Goal: Use online tool/utility: Utilize a website feature to perform a specific function

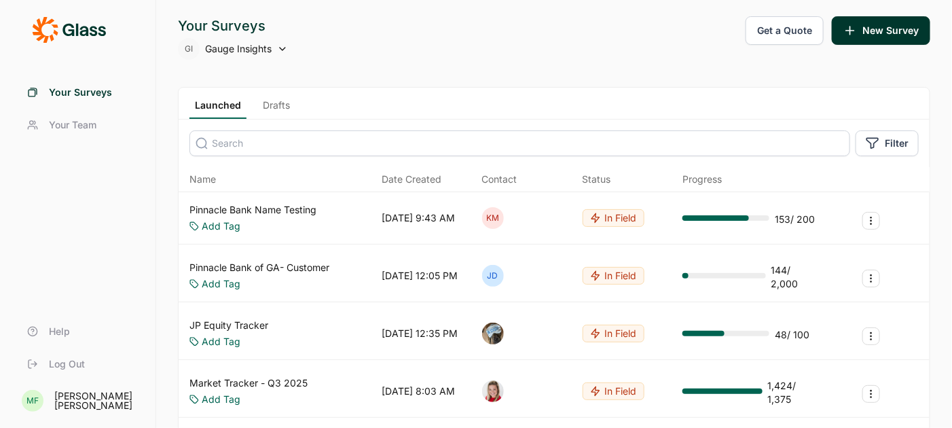
click at [234, 52] on span "Gauge Insights" at bounding box center [238, 49] width 67 height 14
type input "upstart"
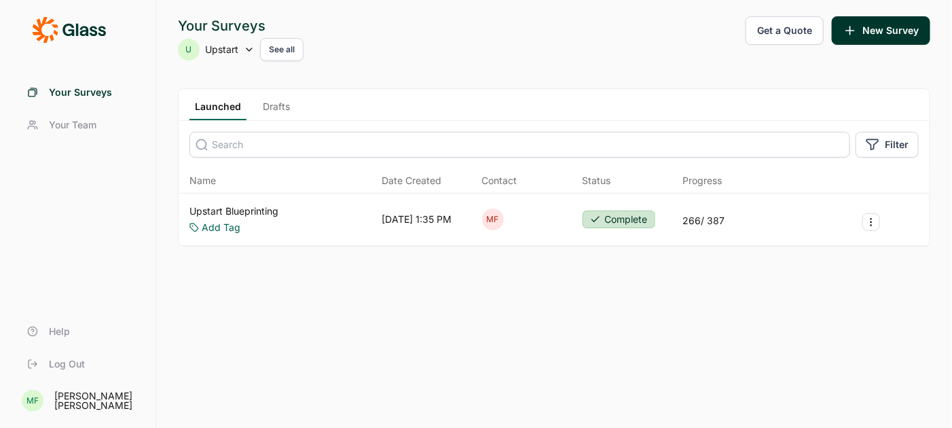
click at [225, 210] on link "Upstart Blueprinting" at bounding box center [233, 211] width 89 height 14
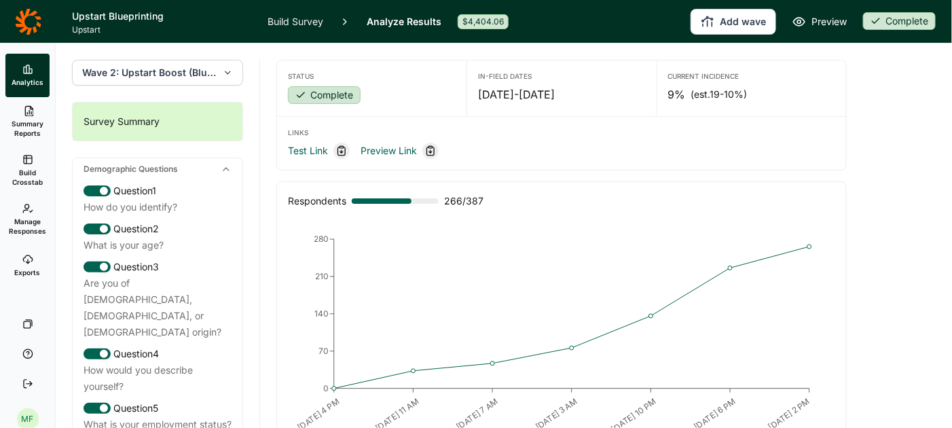
click at [224, 77] on icon "button" at bounding box center [228, 73] width 10 height 14
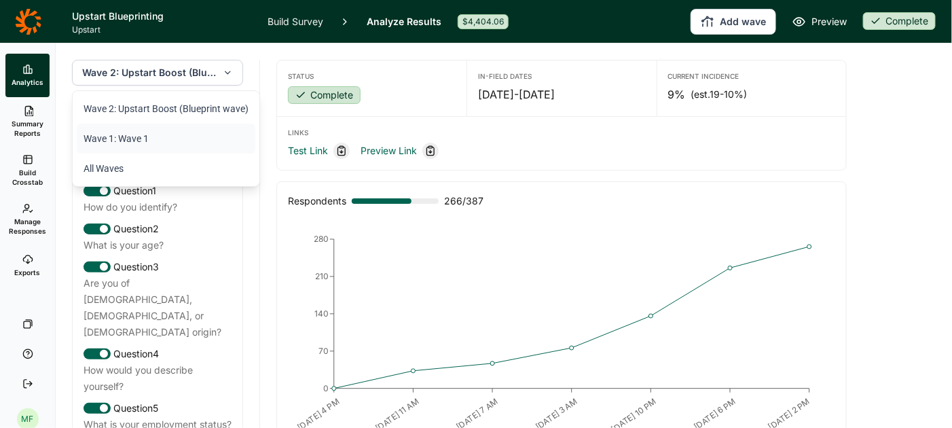
click at [159, 139] on li "Wave 1: Wave 1" at bounding box center [166, 139] width 179 height 30
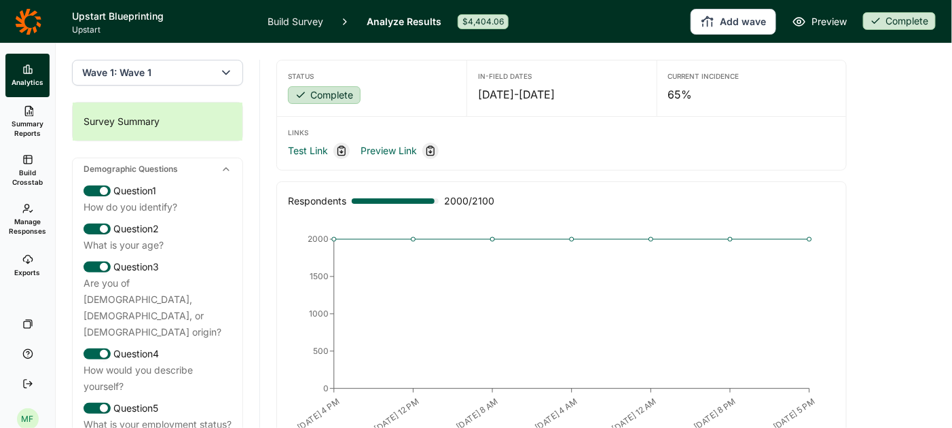
click at [27, 169] on span "Build Crosstab" at bounding box center [27, 177] width 33 height 19
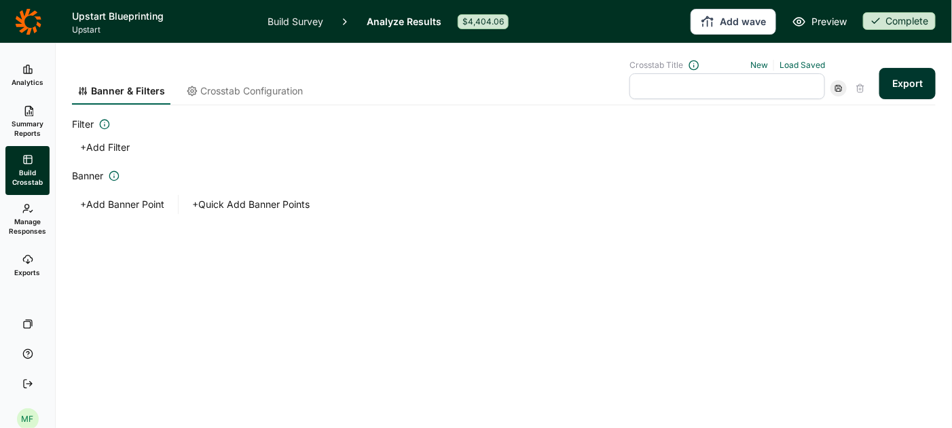
click at [151, 201] on button "+ Add Banner Point" at bounding box center [122, 204] width 100 height 19
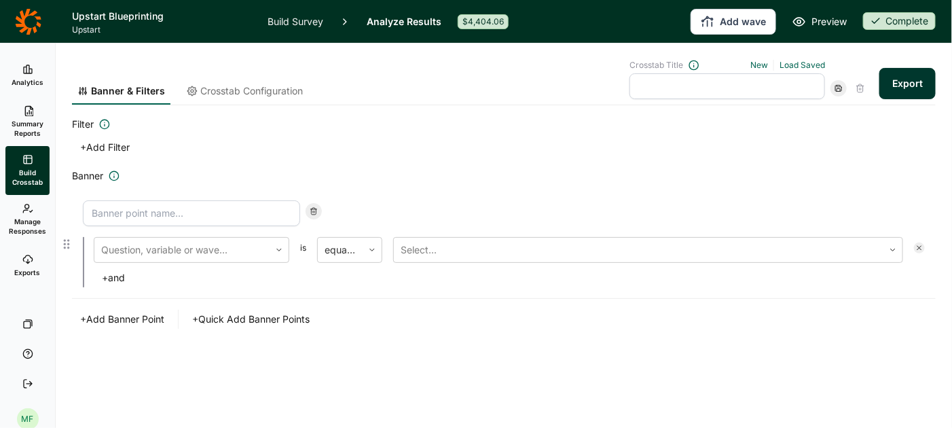
click at [154, 208] on input at bounding box center [191, 213] width 217 height 26
type input "Total Wave 1 (Main Sample)"
click at [373, 177] on h2 "Banner" at bounding box center [503, 176] width 863 height 16
click at [195, 254] on div at bounding box center [182, 249] width 162 height 19
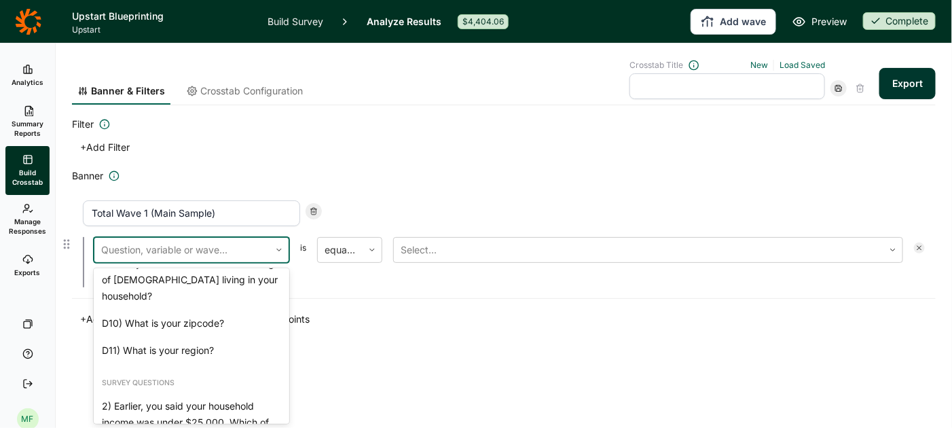
scroll to position [333, 0]
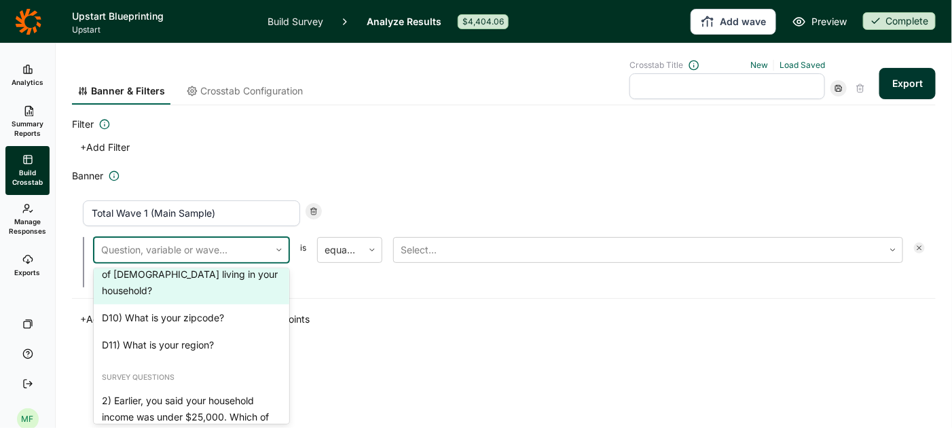
click at [375, 173] on h2 "Banner" at bounding box center [503, 176] width 863 height 16
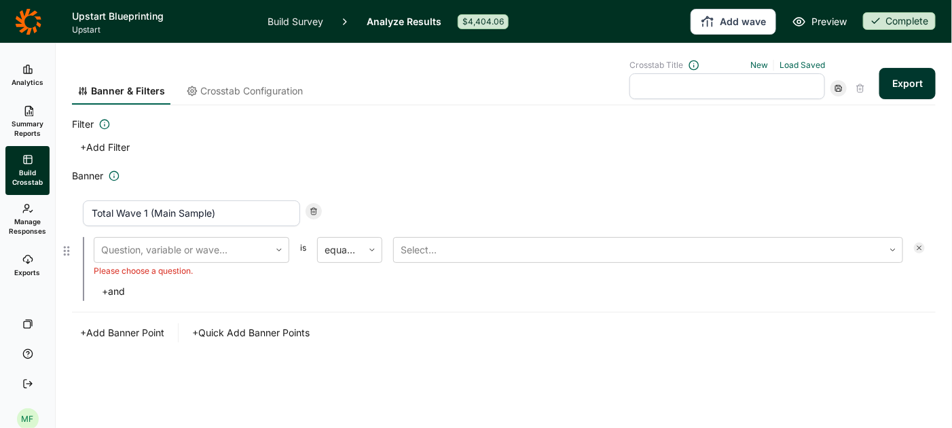
click at [315, 215] on div at bounding box center [313, 211] width 16 height 16
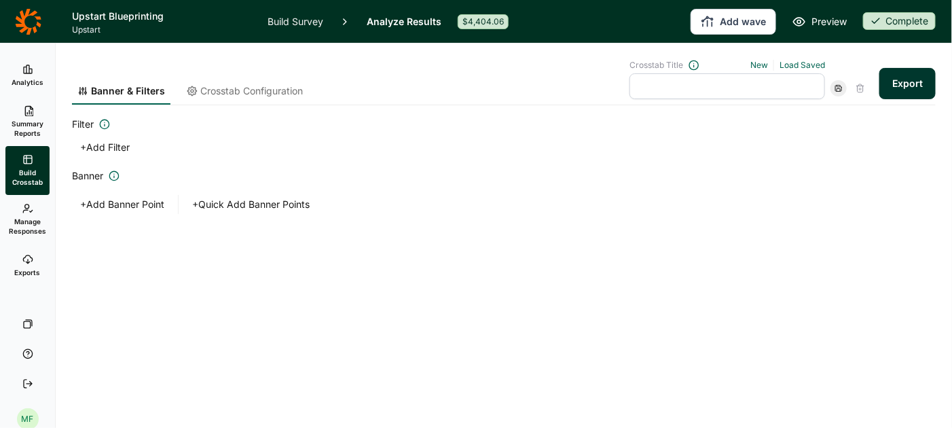
click at [132, 204] on button "+ Add Banner Point" at bounding box center [122, 204] width 100 height 19
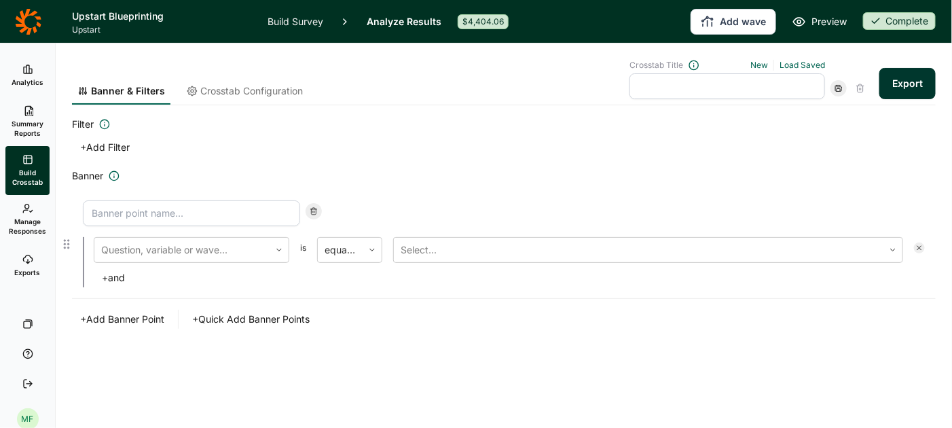
click at [132, 208] on input at bounding box center [191, 213] width 217 height 26
drag, startPoint x: 227, startPoint y: 219, endPoint x: 75, endPoint y: 205, distance: 152.7
click at [75, 205] on div "Total (Main Sample) Question, variable or wave... is equal to Select... + and" at bounding box center [503, 243] width 863 height 109
type input "Aware of Upstart"
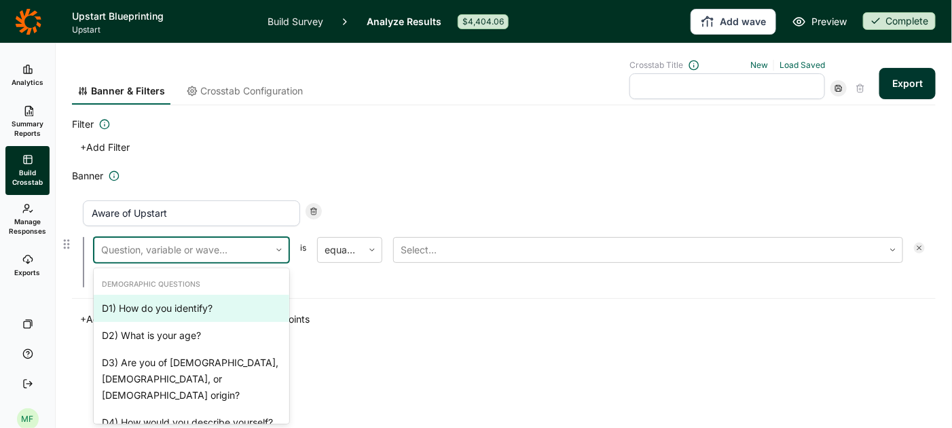
click at [126, 248] on div at bounding box center [182, 249] width 162 height 19
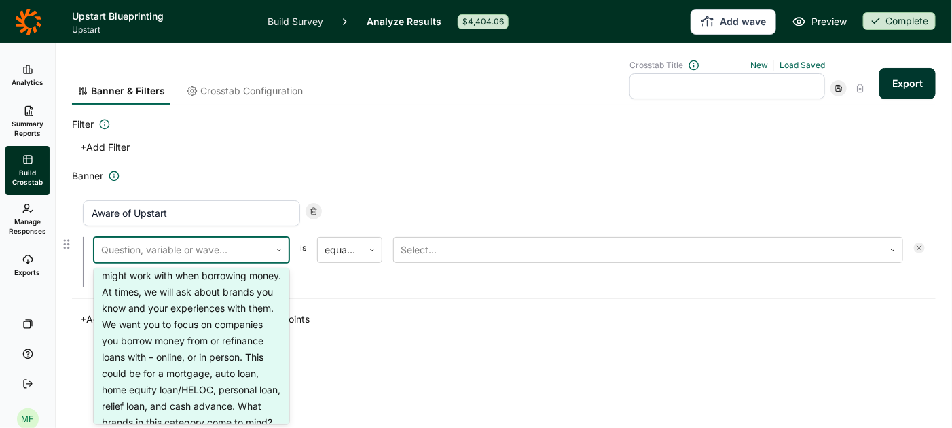
scroll to position [949, 0]
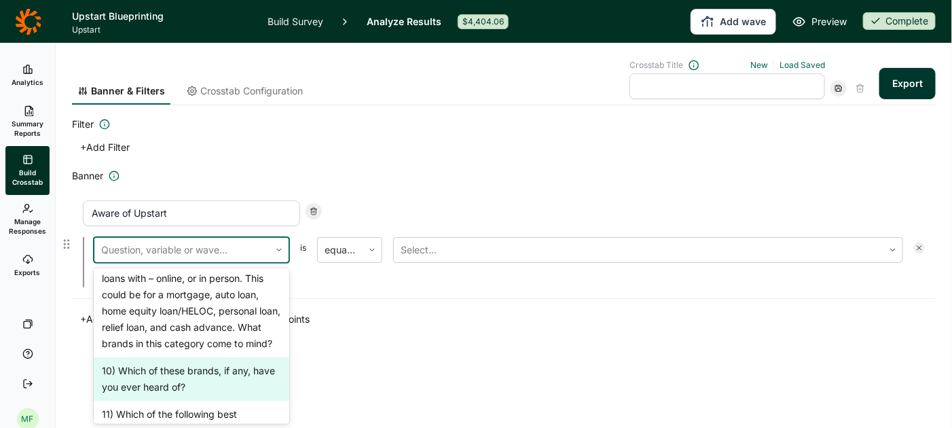
click at [153, 367] on div "10) Which of these brands, if any, have you ever heard of?" at bounding box center [192, 378] width 196 height 43
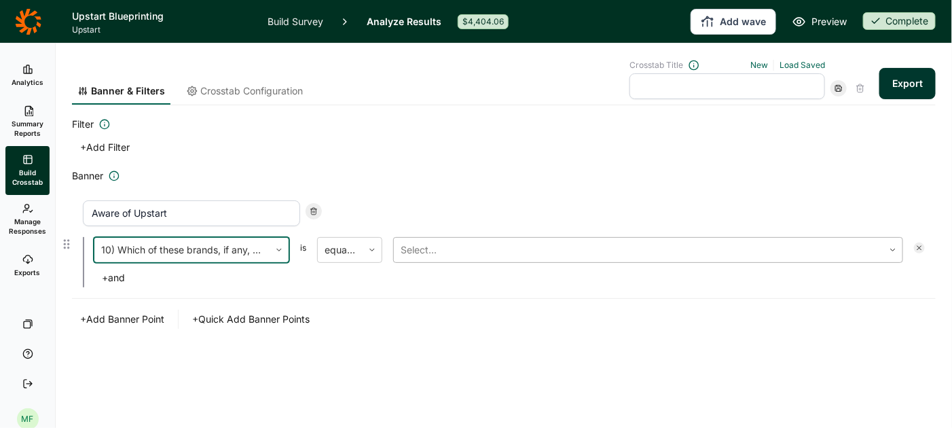
click at [415, 250] on div at bounding box center [639, 249] width 476 height 19
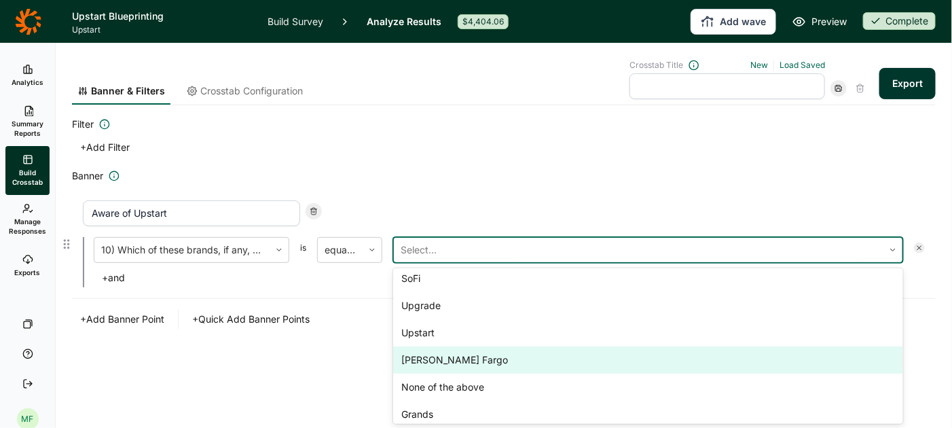
scroll to position [548, 0]
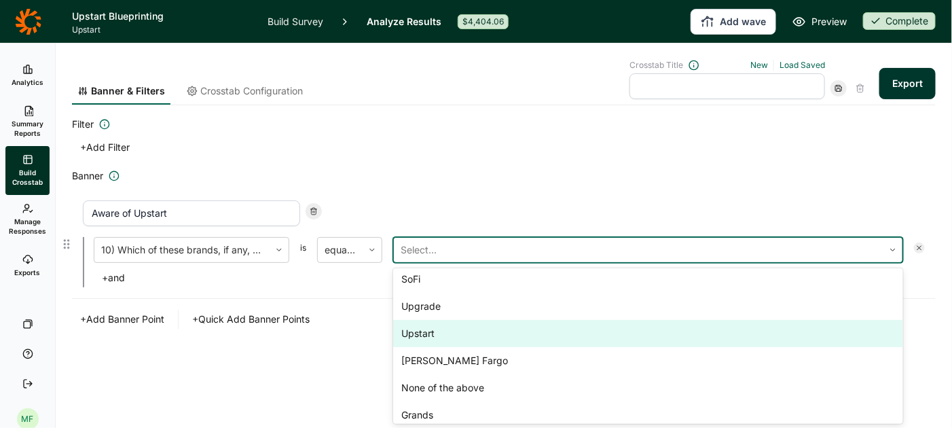
click at [447, 336] on div "Upstart" at bounding box center [648, 333] width 510 height 27
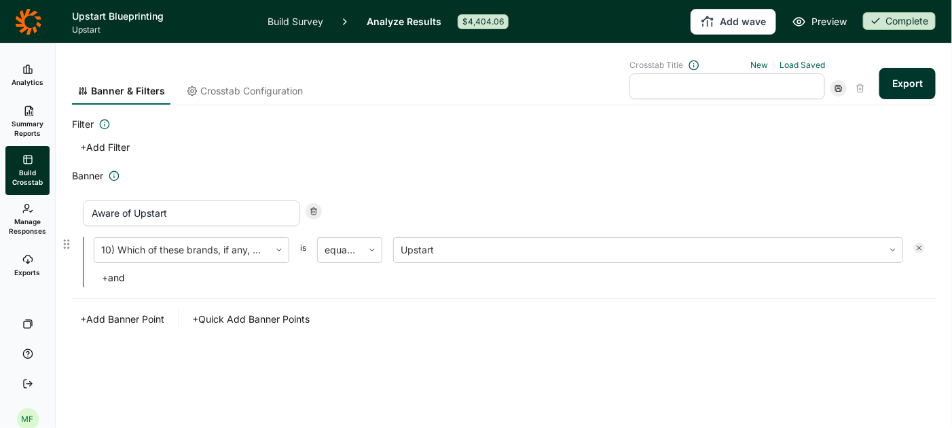
click at [152, 320] on button "+ Add Banner Point" at bounding box center [122, 319] width 100 height 19
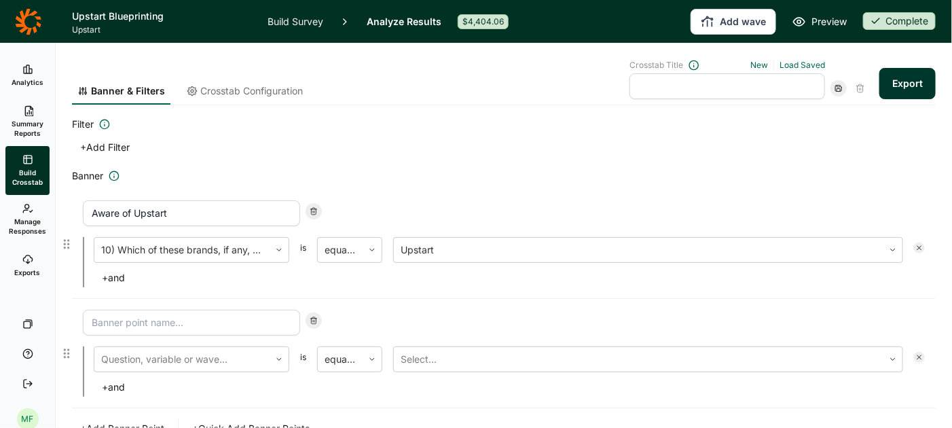
click at [152, 320] on input at bounding box center [191, 323] width 217 height 26
type input "B"
type input "Not Aware of Upstart"
click at [187, 362] on div at bounding box center [182, 359] width 162 height 19
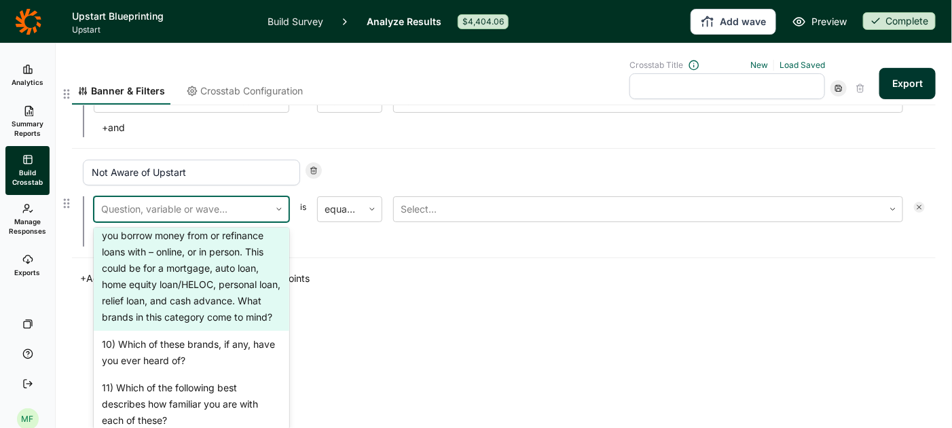
scroll to position [951, 0]
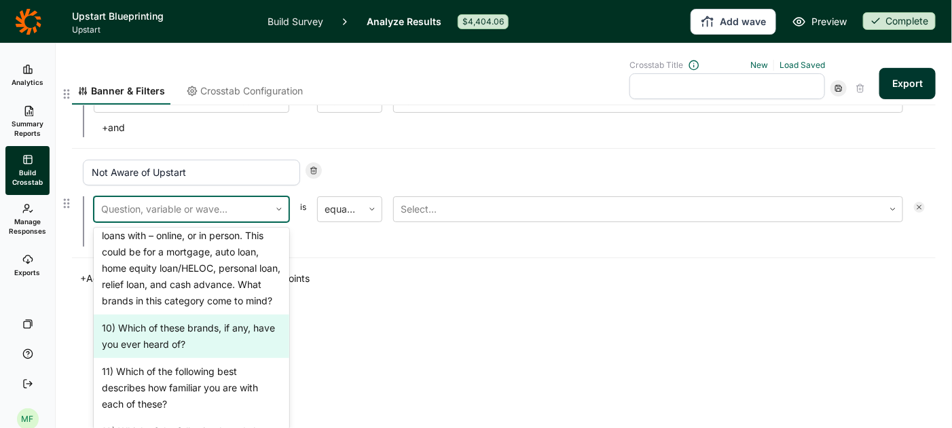
click at [185, 314] on div "10) Which of these brands, if any, have you ever heard of?" at bounding box center [192, 335] width 196 height 43
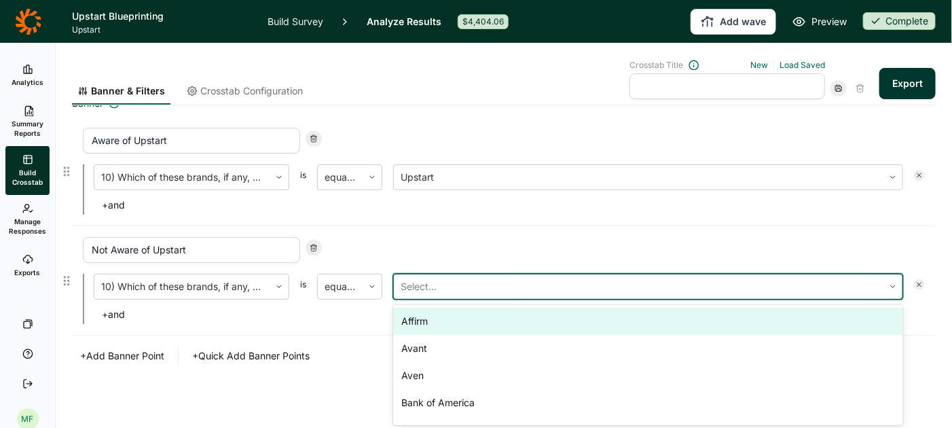
click at [416, 287] on div at bounding box center [639, 286] width 476 height 19
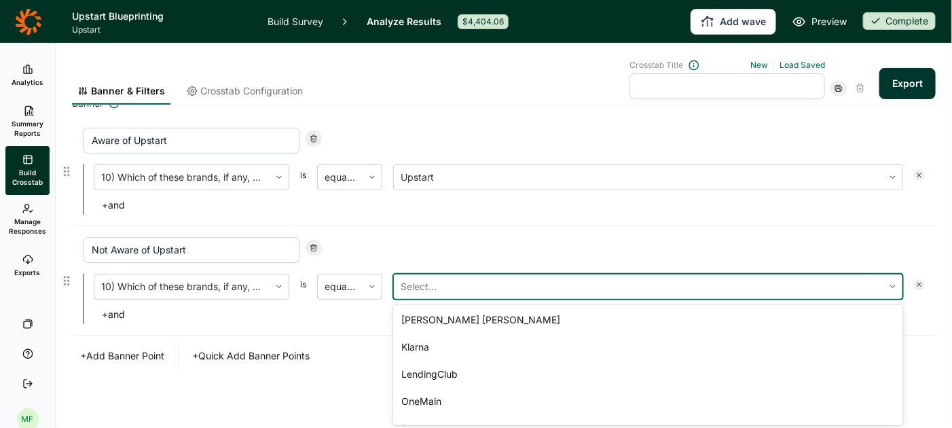
scroll to position [129, 0]
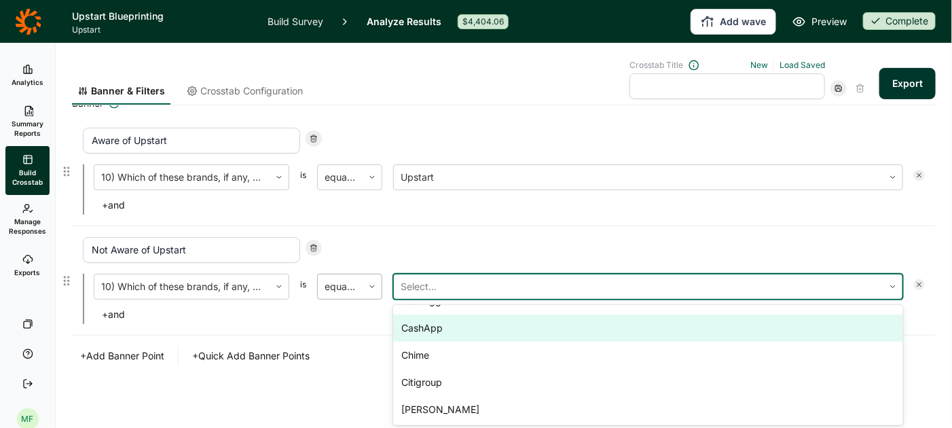
click at [361, 286] on div "equal to" at bounding box center [340, 286] width 45 height 24
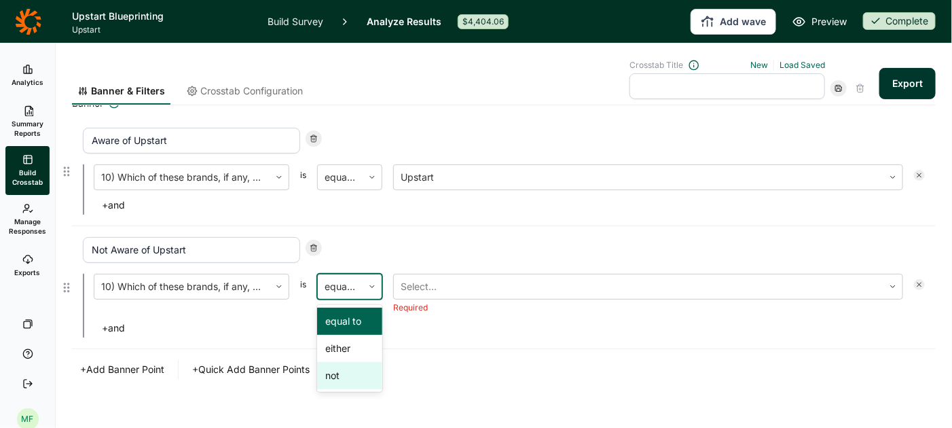
click at [356, 373] on div "not" at bounding box center [349, 375] width 65 height 27
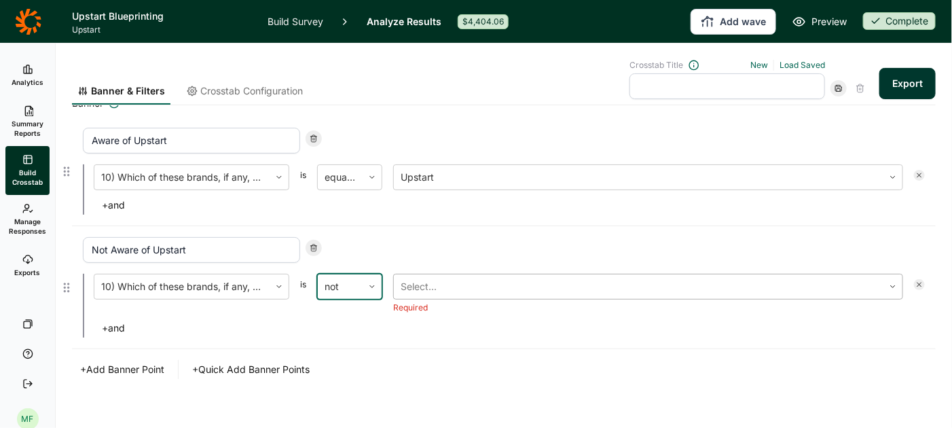
click at [458, 281] on div at bounding box center [639, 286] width 476 height 19
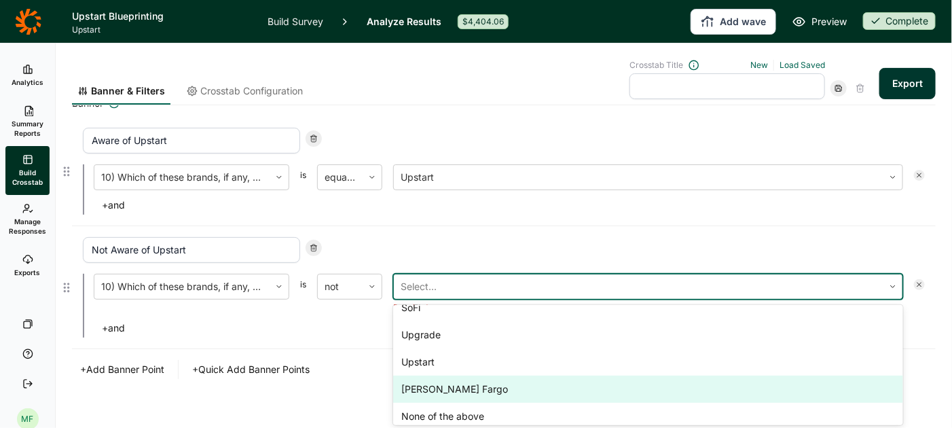
scroll to position [591, 0]
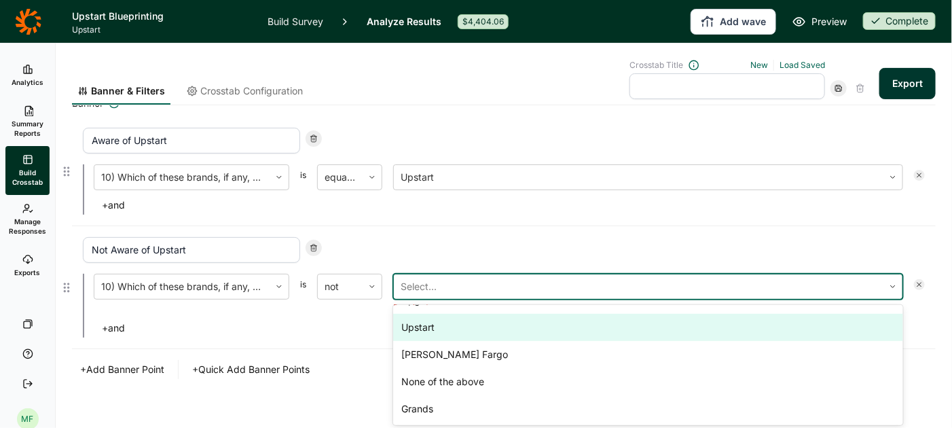
click at [479, 327] on div "Upstart" at bounding box center [648, 327] width 510 height 27
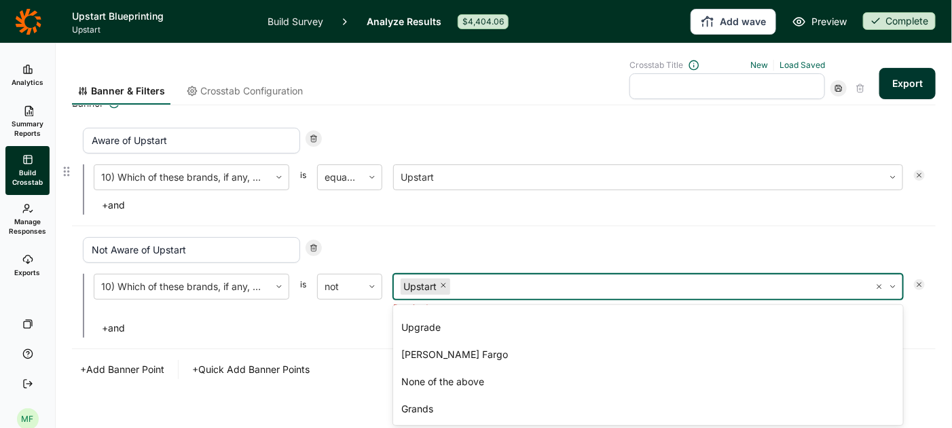
click at [335, 348] on div "Banner Aware of Upstart 10) Which of these brands, if any, have you ever heard …" at bounding box center [503, 237] width 863 height 284
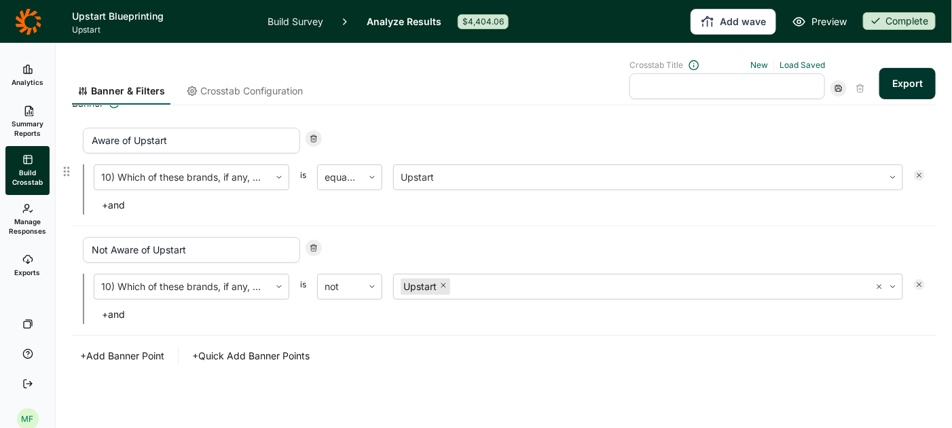
scroll to position [0, 0]
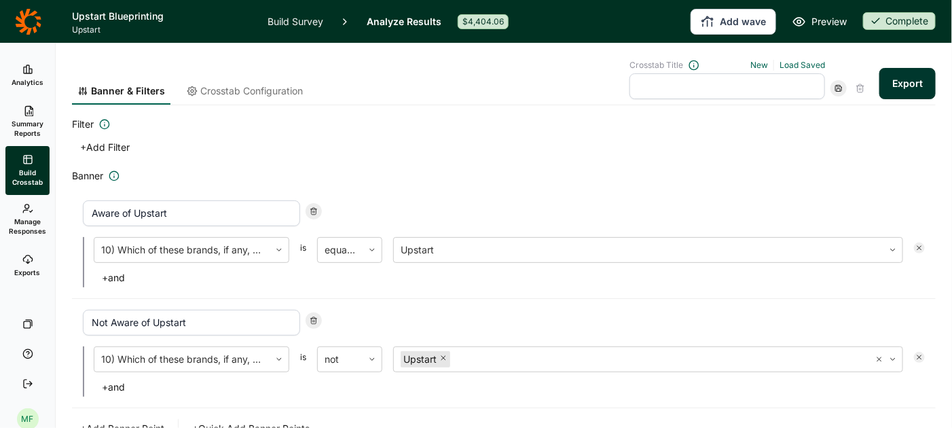
click at [120, 151] on button "+ Add Filter" at bounding box center [105, 147] width 66 height 19
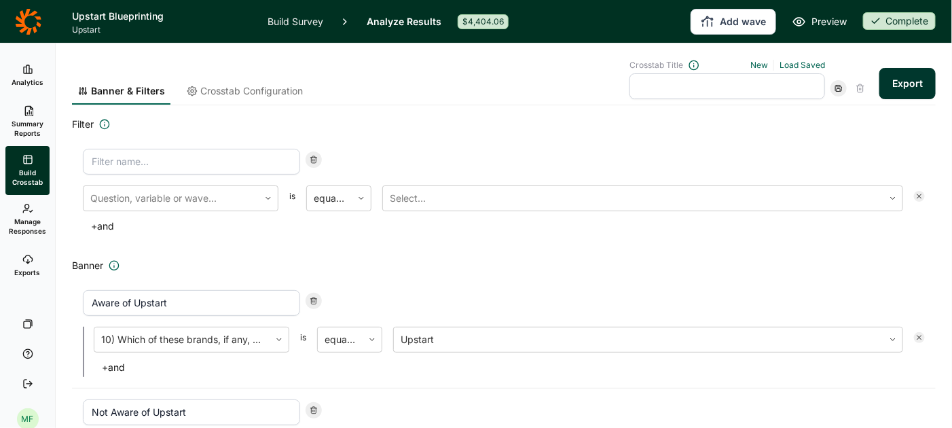
click at [311, 156] on icon at bounding box center [314, 159] width 8 height 8
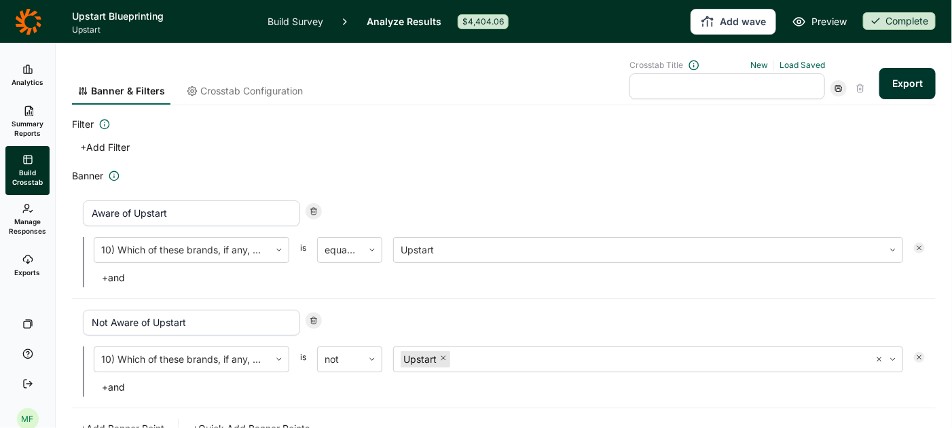
click at [248, 89] on span "Crosstab Configuration" at bounding box center [251, 91] width 103 height 14
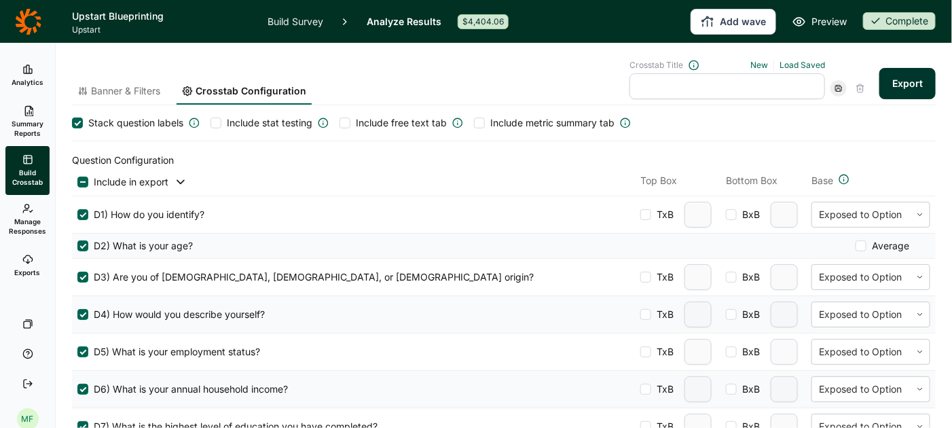
click at [291, 119] on span "Include stat testing" at bounding box center [270, 123] width 86 height 14
click at [210, 123] on input "Include stat testing" at bounding box center [210, 123] width 0 height 0
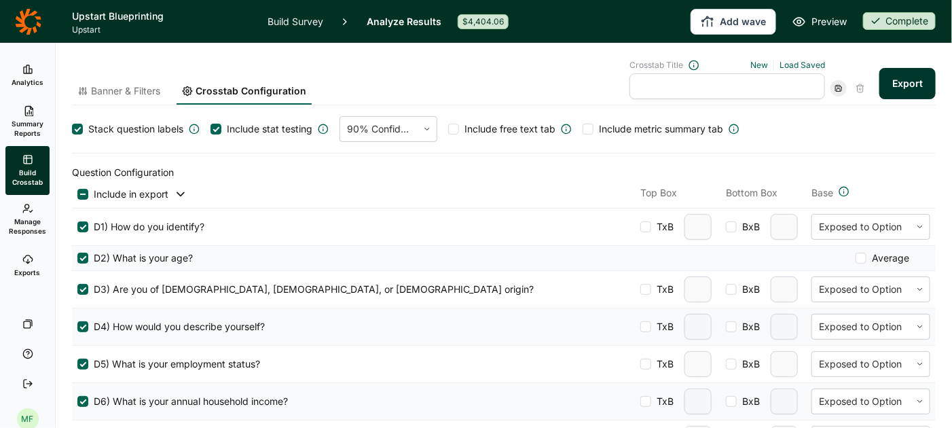
click at [904, 80] on button "Export" at bounding box center [907, 83] width 56 height 31
click at [842, 388] on link "download your file here" at bounding box center [827, 389] width 107 height 11
click at [134, 90] on span "Banner & Filters" at bounding box center [125, 91] width 69 height 14
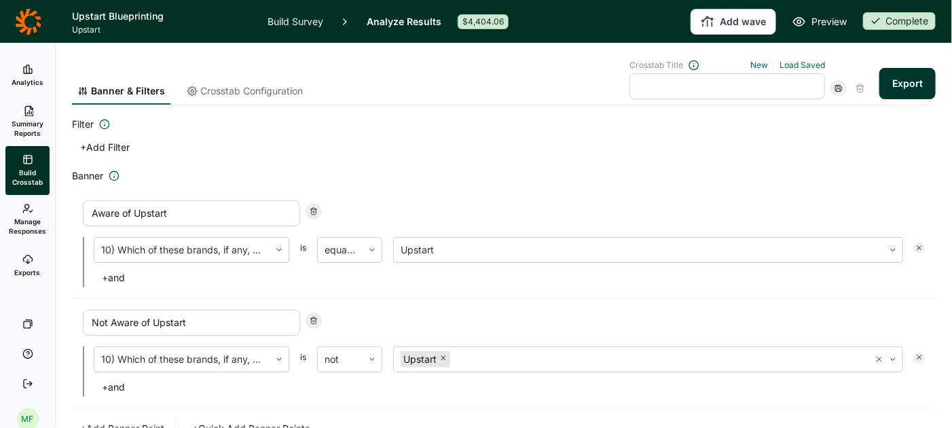
click at [110, 142] on button "+ Add Filter" at bounding box center [105, 147] width 66 height 19
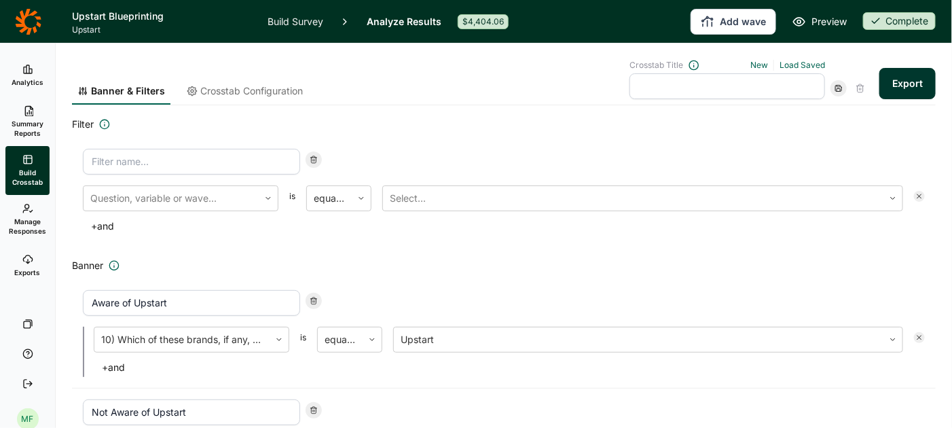
click at [124, 164] on input at bounding box center [191, 162] width 217 height 26
type input "w"
type input "Wave 1 (main sample)"
click at [174, 192] on div at bounding box center [171, 198] width 162 height 19
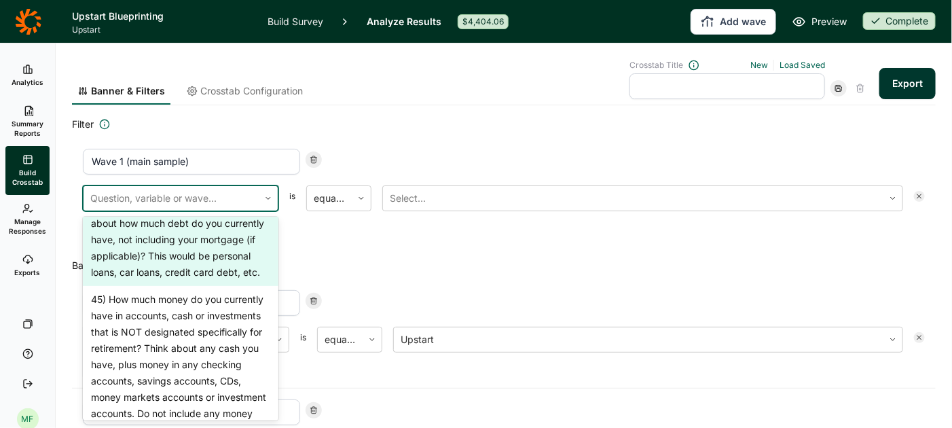
scroll to position [3513, 0]
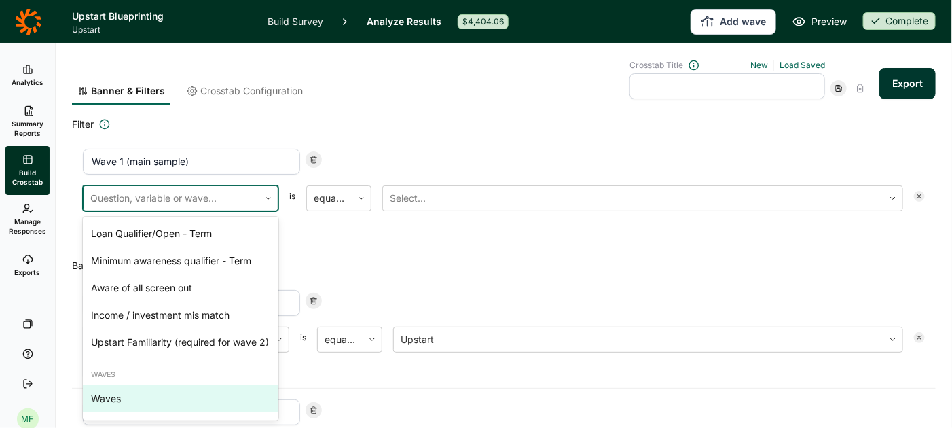
click at [124, 402] on div "Waves" at bounding box center [181, 398] width 196 height 27
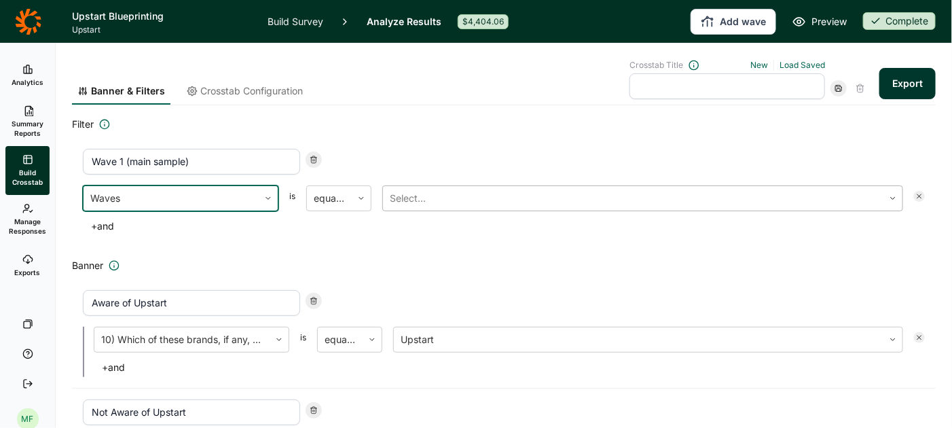
click at [422, 194] on div at bounding box center [633, 198] width 487 height 19
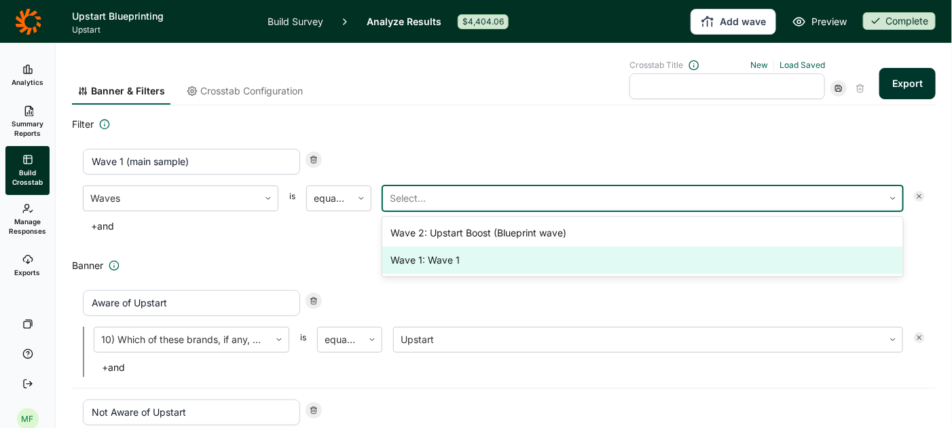
click at [428, 259] on div "Wave 1: Wave 1" at bounding box center [642, 259] width 521 height 27
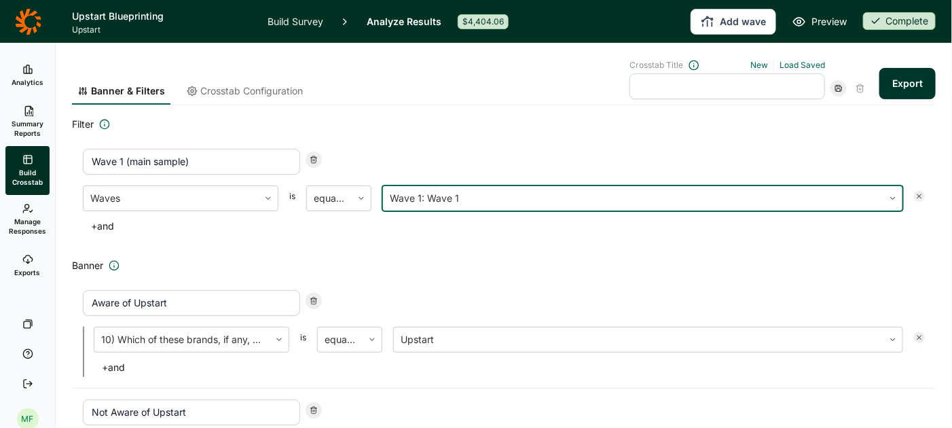
click at [903, 84] on button "Export" at bounding box center [907, 83] width 56 height 31
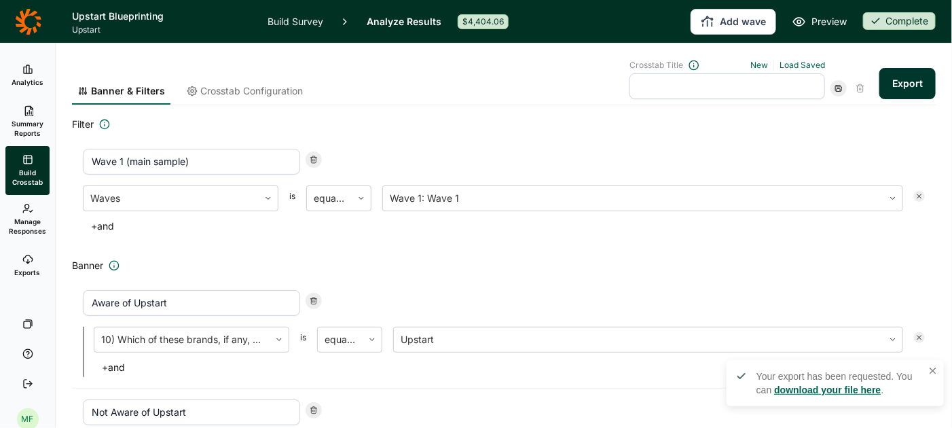
click at [854, 388] on link "download your file here" at bounding box center [827, 389] width 107 height 11
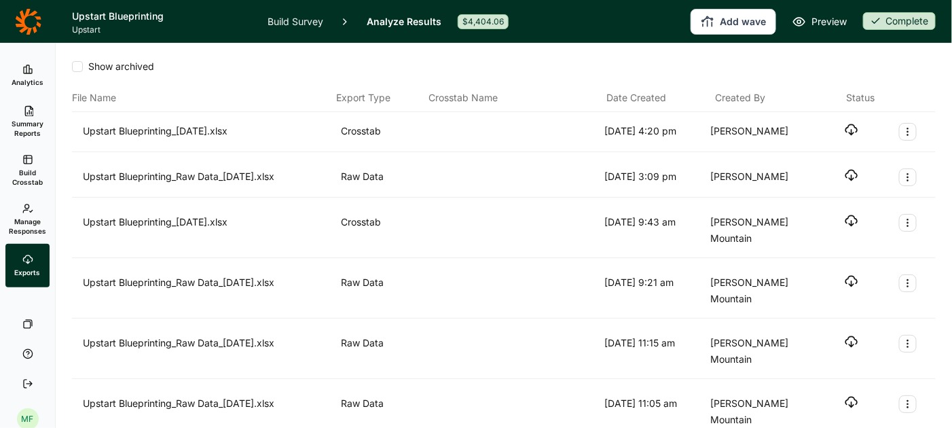
click at [848, 125] on icon "button" at bounding box center [851, 130] width 14 height 14
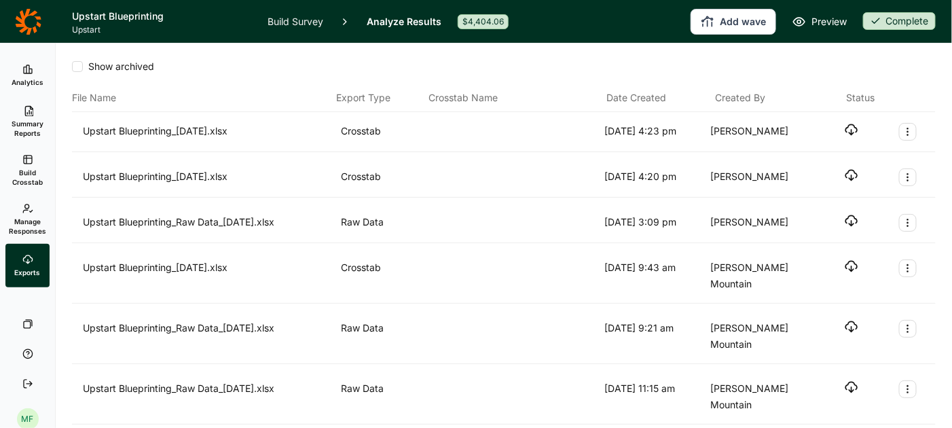
click at [850, 128] on icon "button" at bounding box center [851, 130] width 14 height 14
